Goal: Check status: Check status

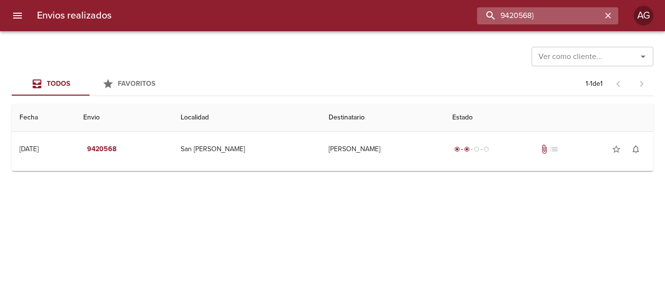
click at [584, 17] on input "9420568}" at bounding box center [539, 15] width 125 height 17
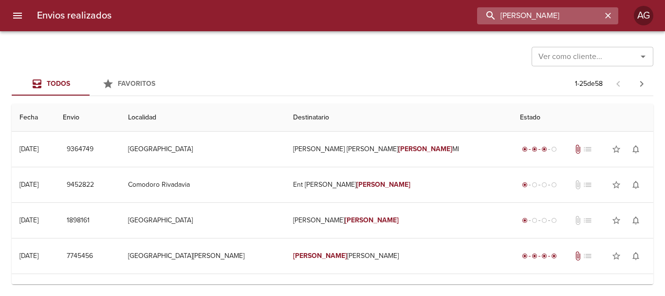
click at [565, 16] on input "[PERSON_NAME]" at bounding box center [539, 15] width 125 height 17
type input "[PERSON_NAME]"
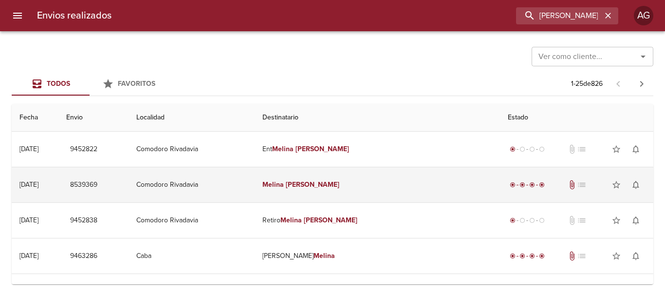
click at [379, 186] on td "[PERSON_NAME]" at bounding box center [378, 184] width 246 height 35
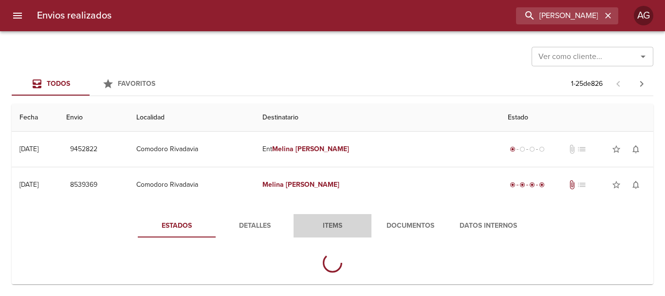
click at [336, 222] on span "Items" at bounding box center [332, 226] width 66 height 12
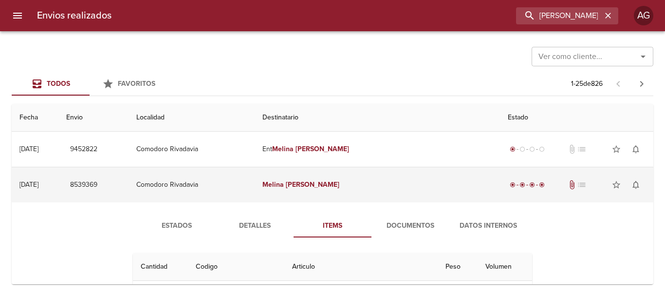
click at [340, 186] on em "[PERSON_NAME]" at bounding box center [313, 184] width 54 height 8
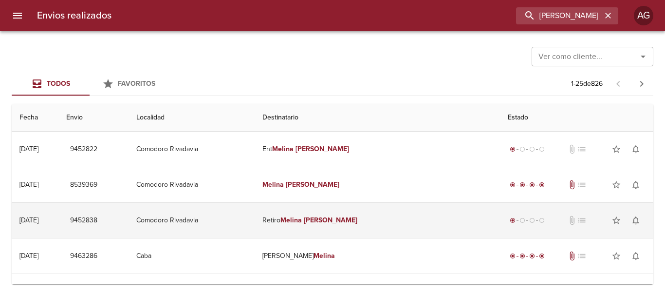
click at [359, 225] on td "Retiro [PERSON_NAME]" at bounding box center [378, 220] width 246 height 35
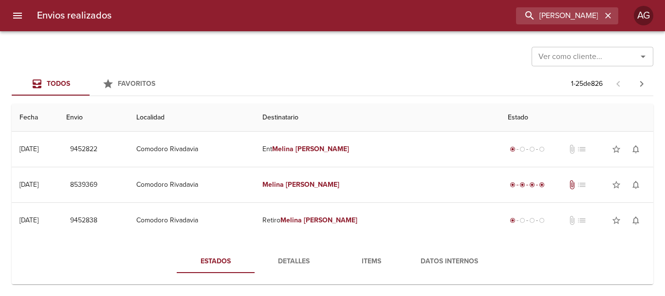
click at [363, 262] on span "Items" at bounding box center [371, 261] width 66 height 12
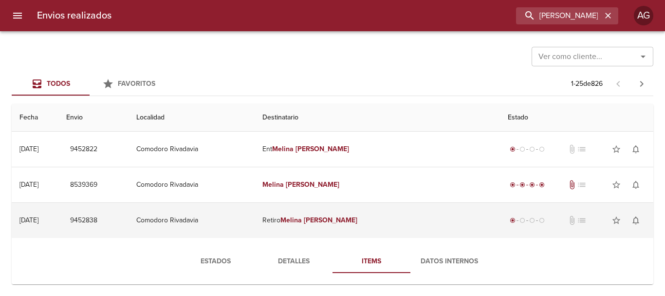
click at [366, 228] on td "Retiro [PERSON_NAME]" at bounding box center [378, 220] width 246 height 35
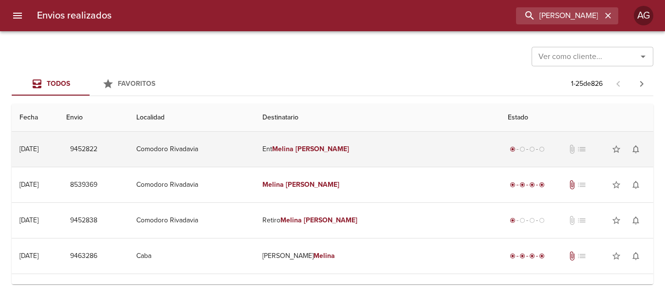
click at [360, 143] on td "Ent [PERSON_NAME]" at bounding box center [378, 148] width 246 height 35
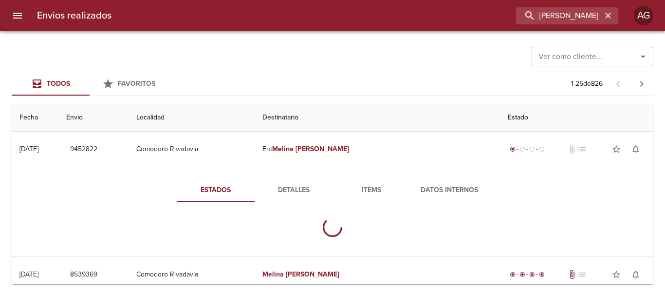
click at [364, 194] on span "Items" at bounding box center [371, 190] width 66 height 12
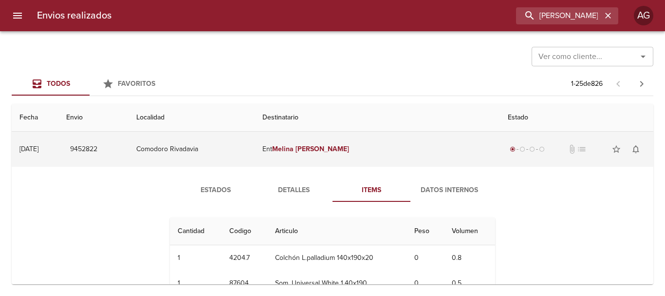
click at [350, 152] on em "[PERSON_NAME]" at bounding box center [323, 149] width 54 height 8
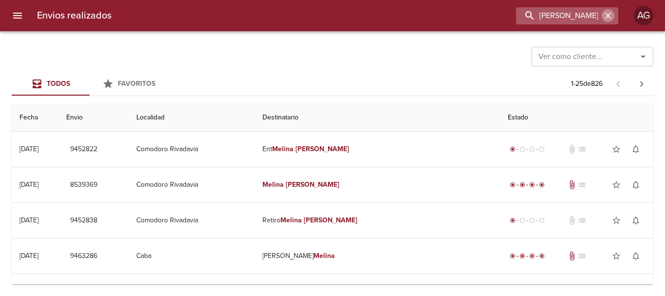
click at [613, 13] on button "button" at bounding box center [608, 15] width 13 height 13
